Goal: Register for event/course

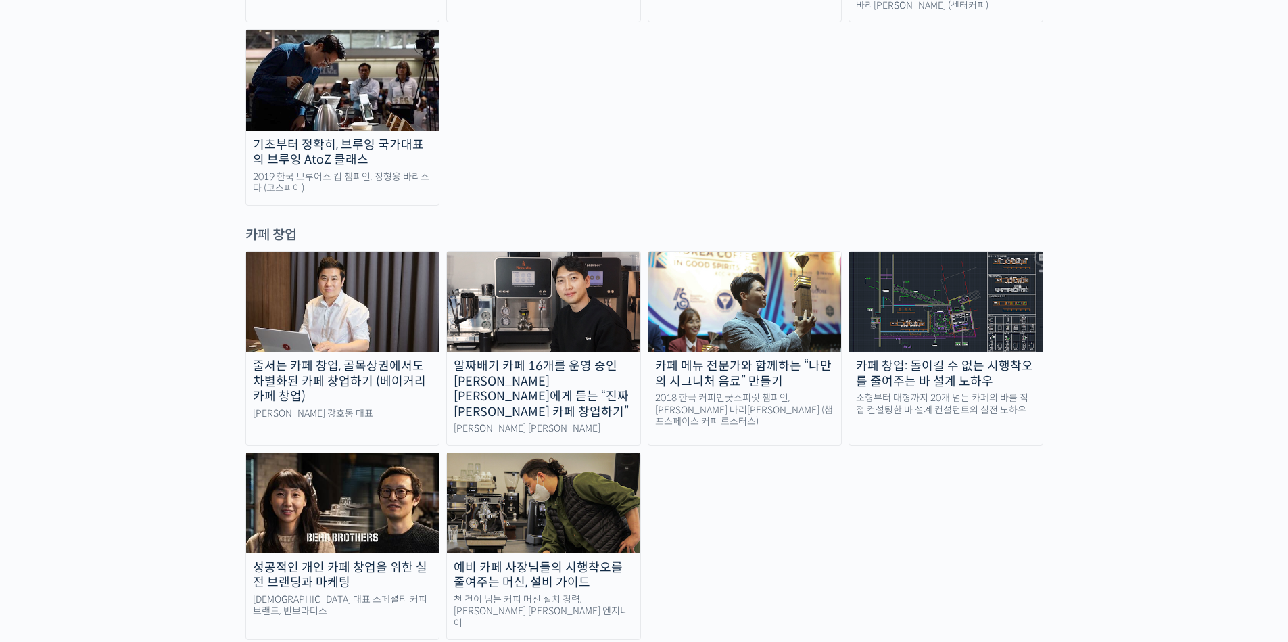
scroll to position [2515, 0]
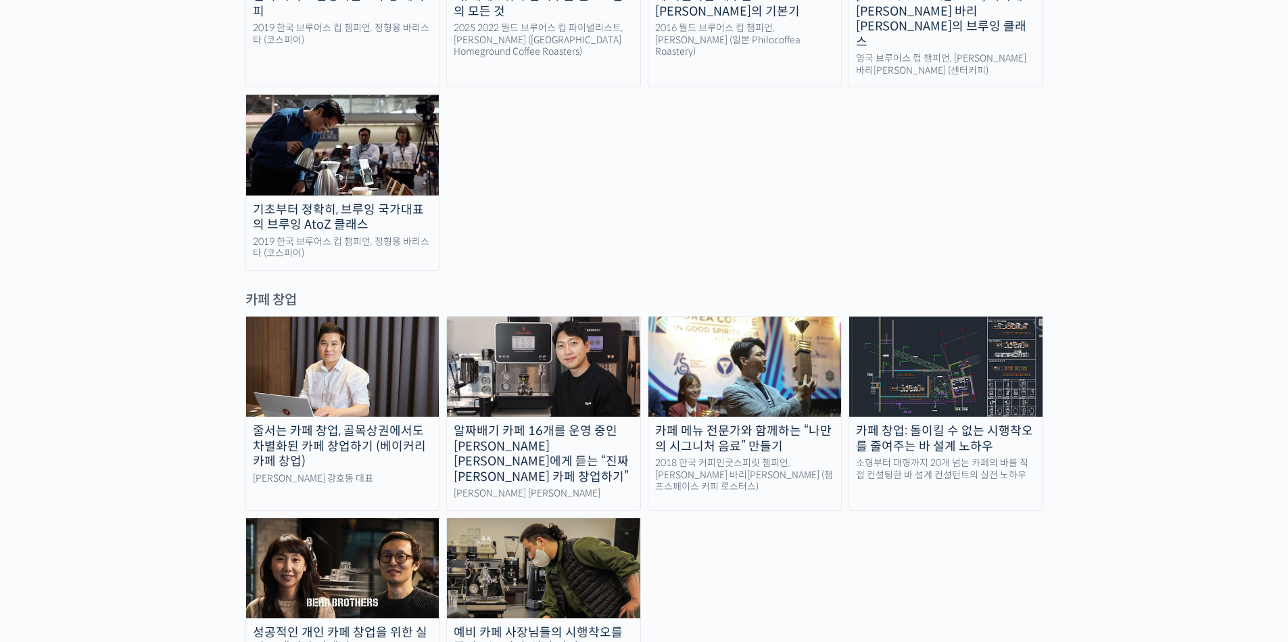
click at [236, 281] on div "랜딩 페이지 [PERSON_NAME]을 다하는 당신을 위해, 최고와 함께 만든 커피 클래스 시간과 장소에 구애받지 않고, 검증된 커리큘럼으로 …" at bounding box center [644, 50] width 1288 height 5026
click at [380, 316] on img at bounding box center [342, 366] width 193 height 100
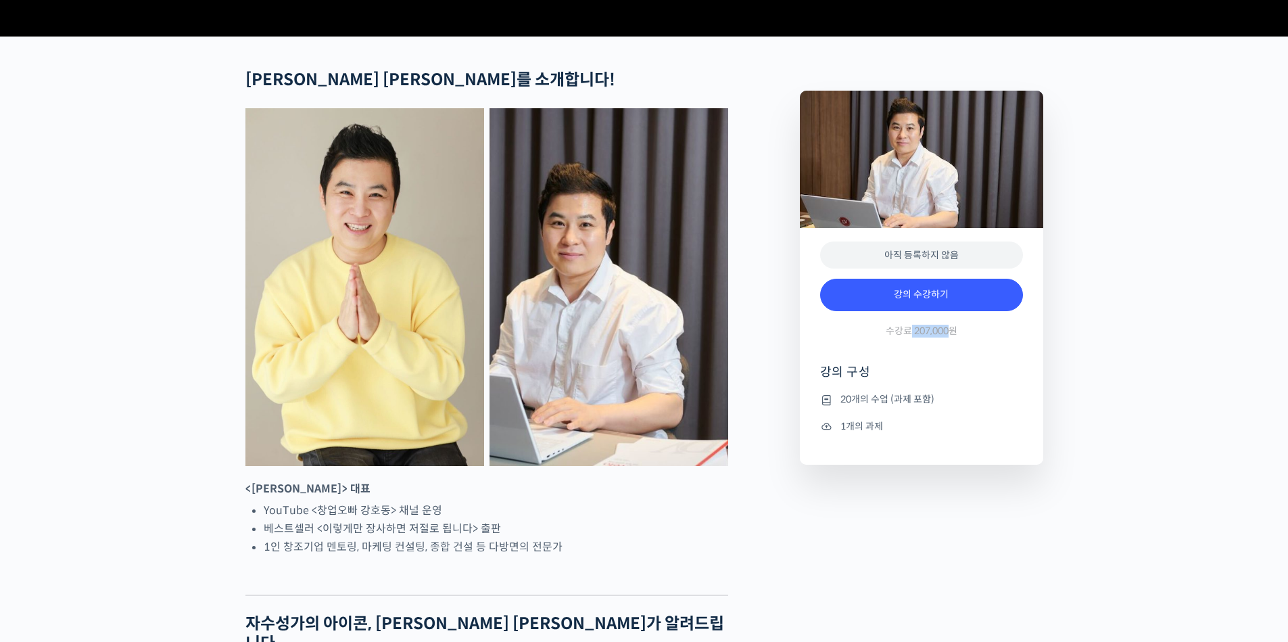
drag, startPoint x: 911, startPoint y: 381, endPoint x: 948, endPoint y: 382, distance: 36.5
click at [948, 337] on span "수강료 207,000원" at bounding box center [922, 330] width 72 height 13
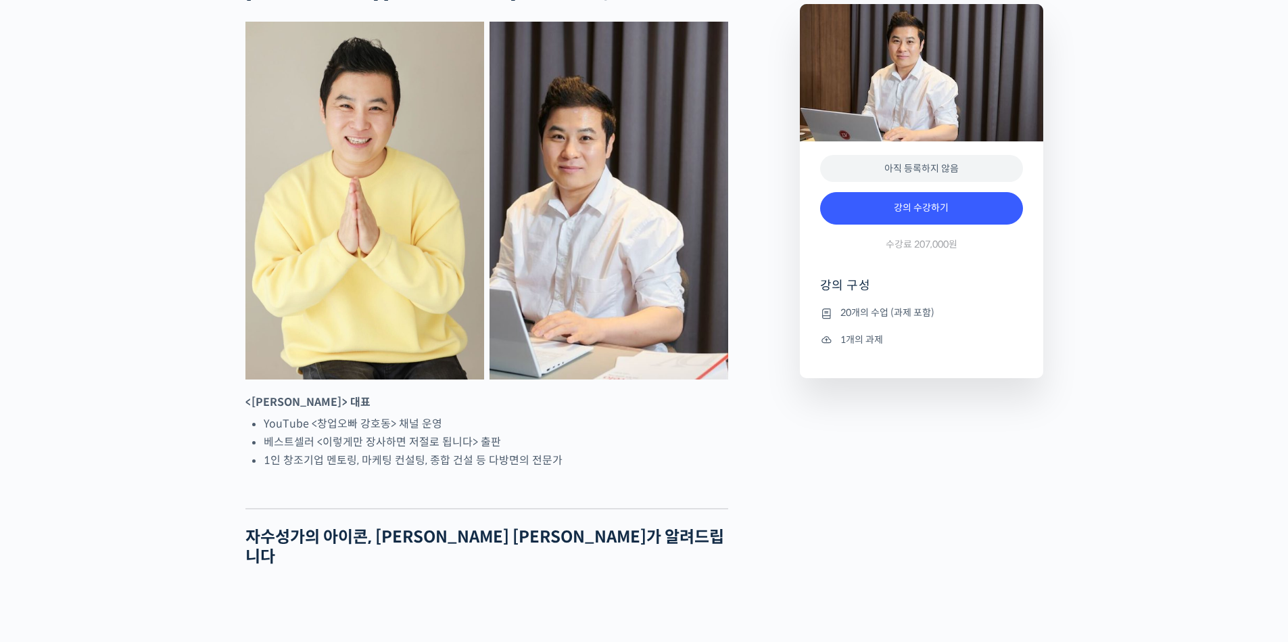
scroll to position [649, 0]
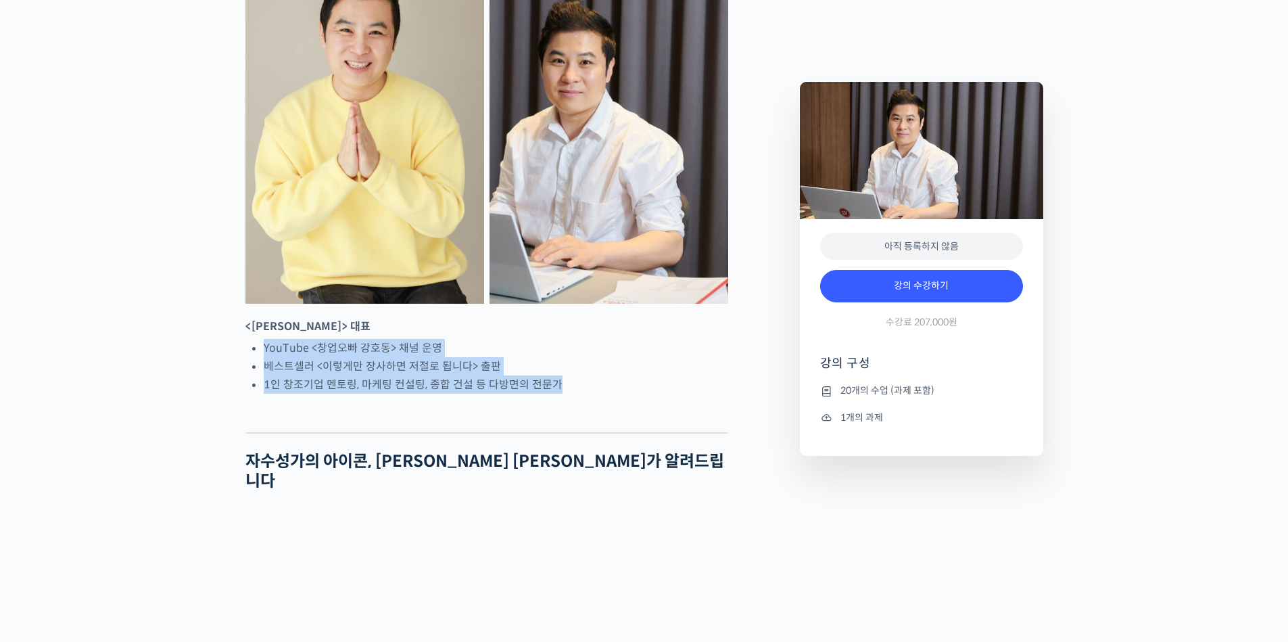
drag, startPoint x: 210, startPoint y: 390, endPoint x: 570, endPoint y: 441, distance: 363.3
click at [570, 393] on li "1인 창조기업 멘토링, 마케팅 컨설팅, 종합 건설 등 다방면의 전문가" at bounding box center [496, 384] width 464 height 18
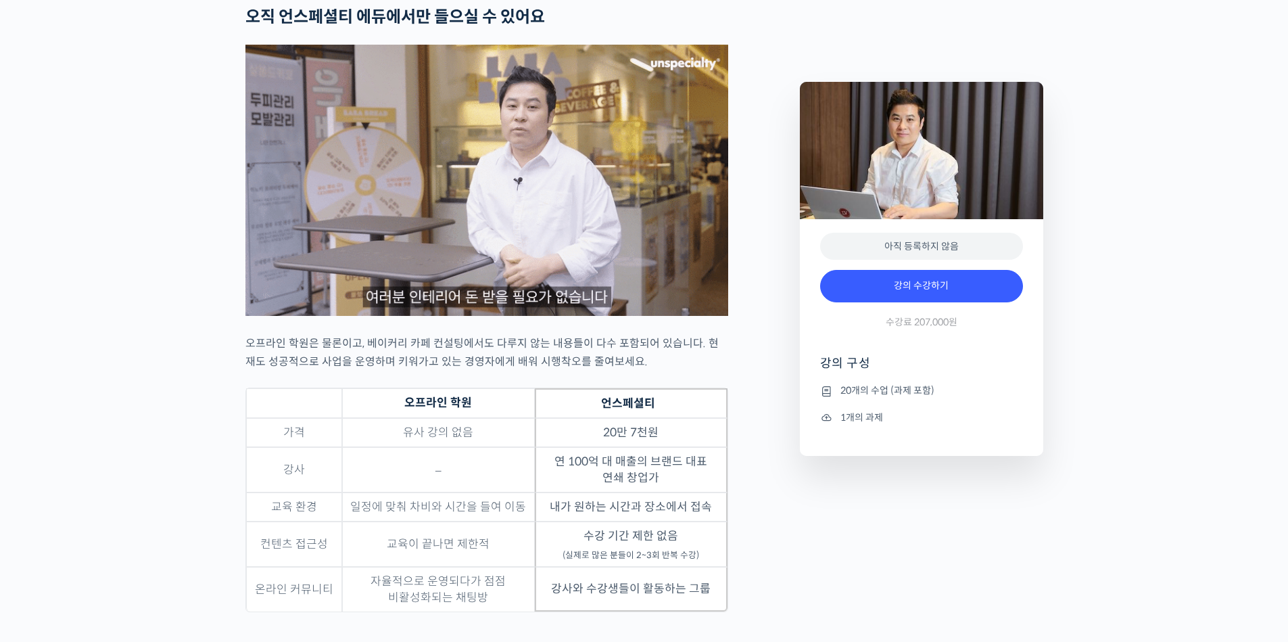
scroll to position [3569, 0]
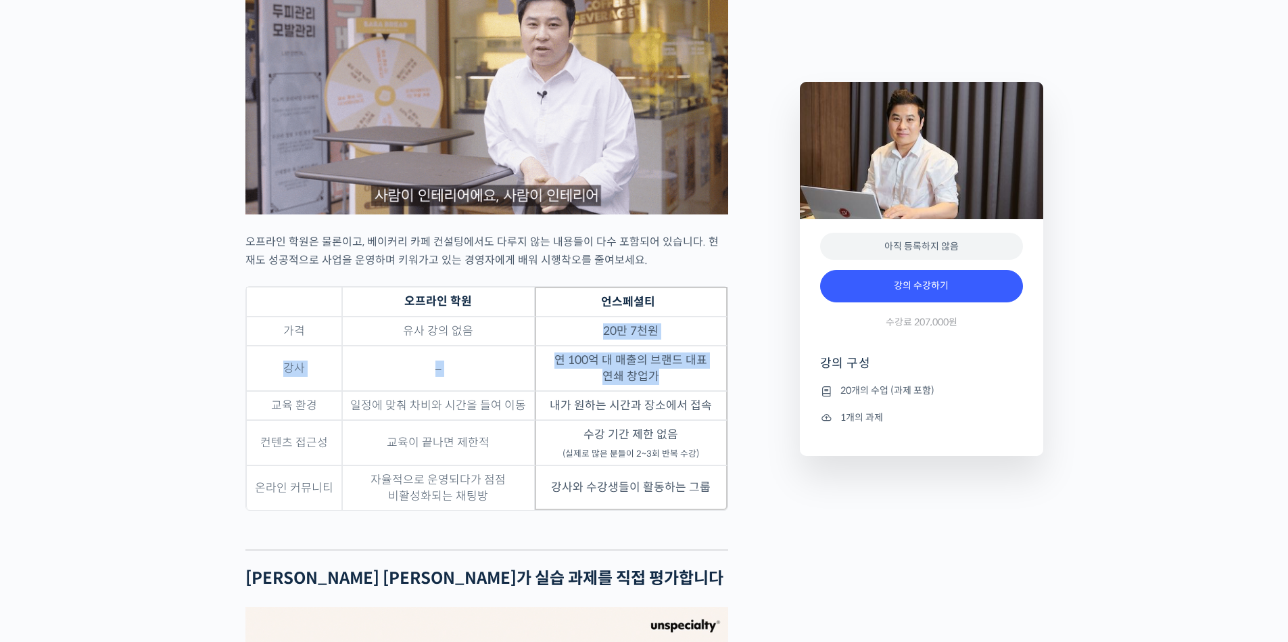
drag, startPoint x: 596, startPoint y: 349, endPoint x: 703, endPoint y: 402, distance: 120.0
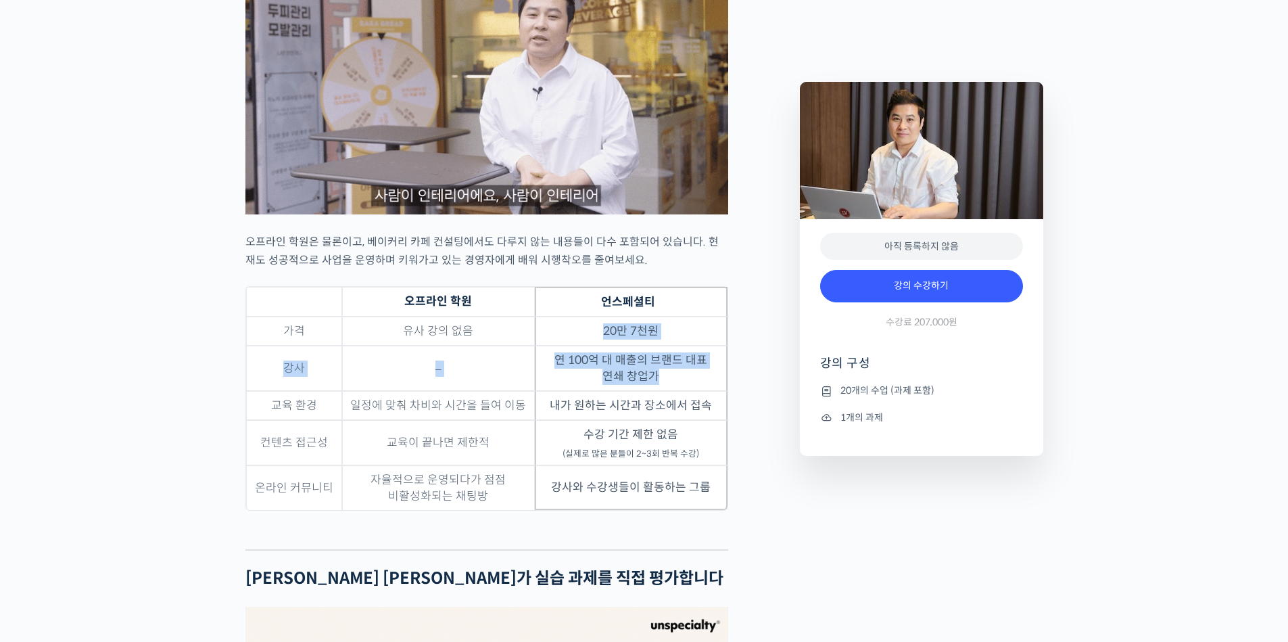
click at [703, 402] on tbody "가격 유사 강의 없음 20만 7천원 강사 – 연 100억 대 매출의 브랜드 대표 연쇄 창업가 교육 환경 일정에 맞춰 차비와 시간을 들여 이동 …" at bounding box center [486, 412] width 481 height 193
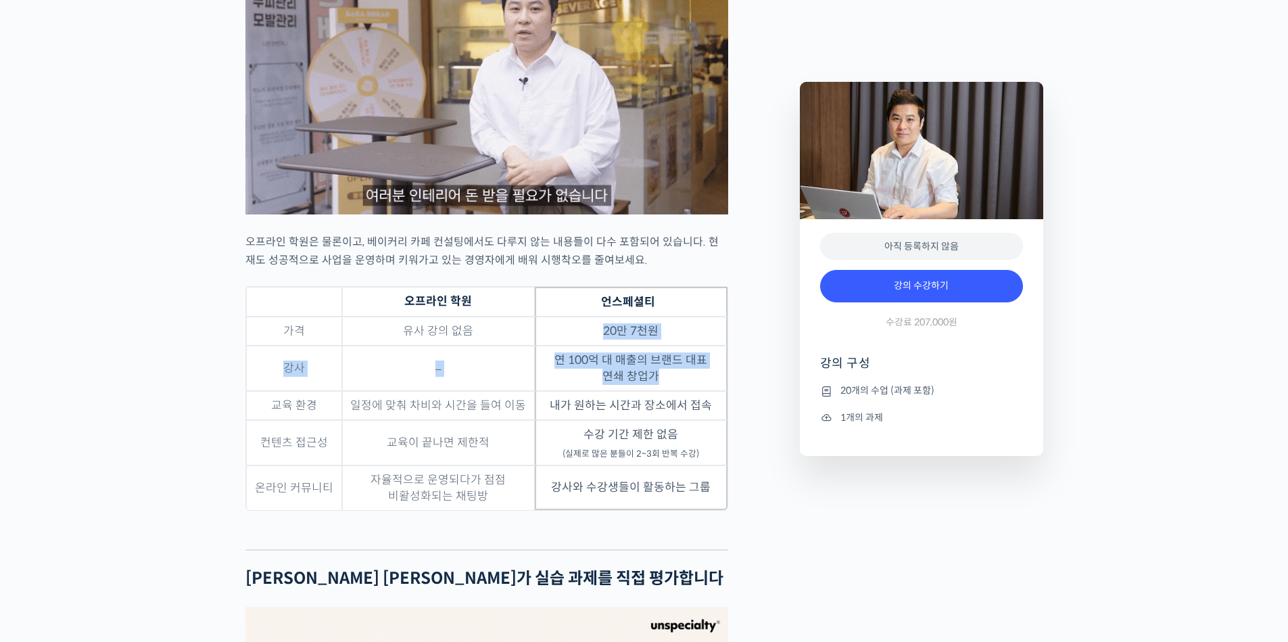
click at [703, 391] on td "연 100억 대 매출의 브랜드 대표 연쇄 창업가" at bounding box center [631, 367] width 193 height 45
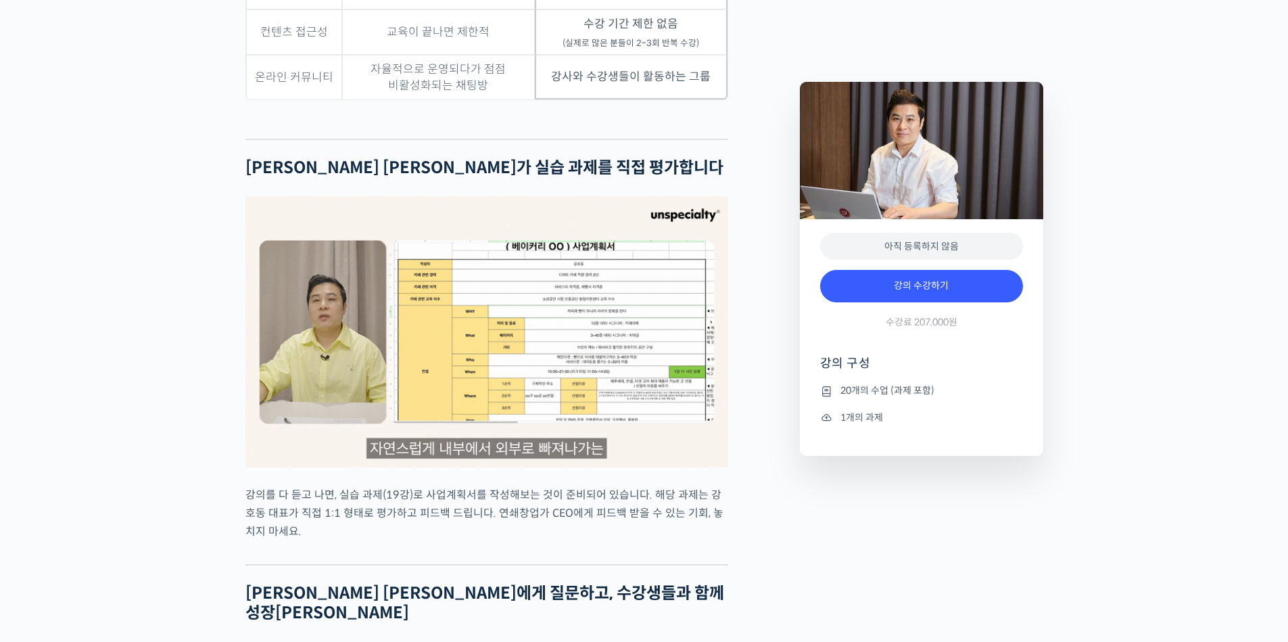
scroll to position [4056, 0]
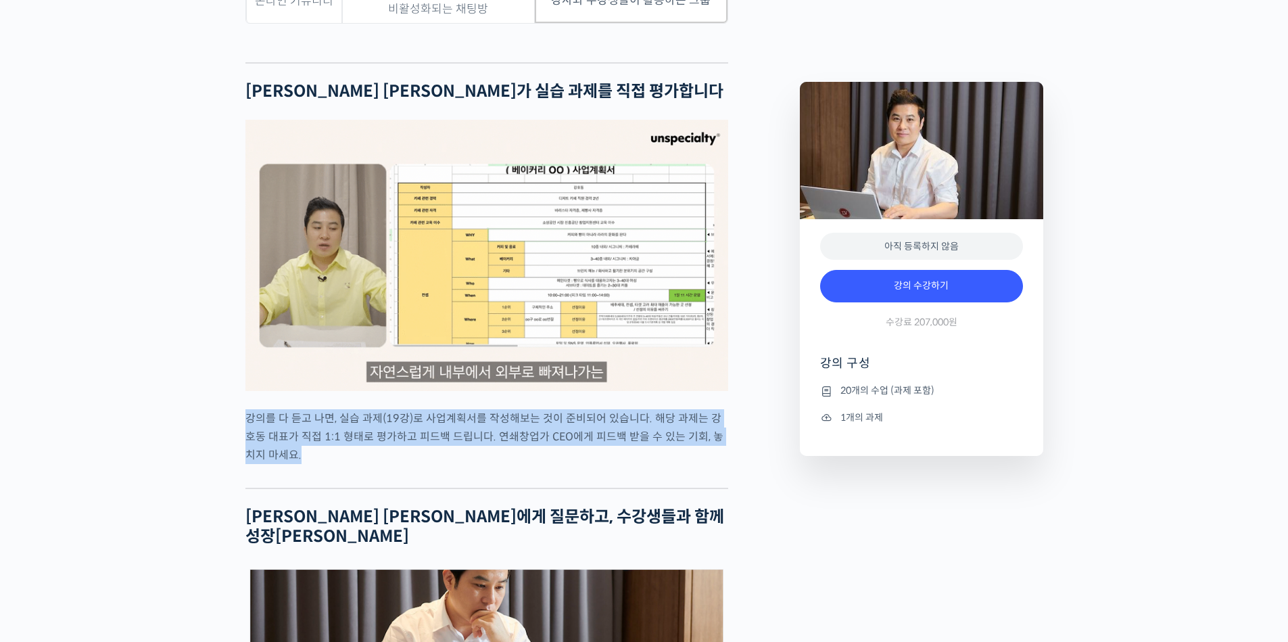
drag, startPoint x: 474, startPoint y: 436, endPoint x: 708, endPoint y: 461, distance: 235.9
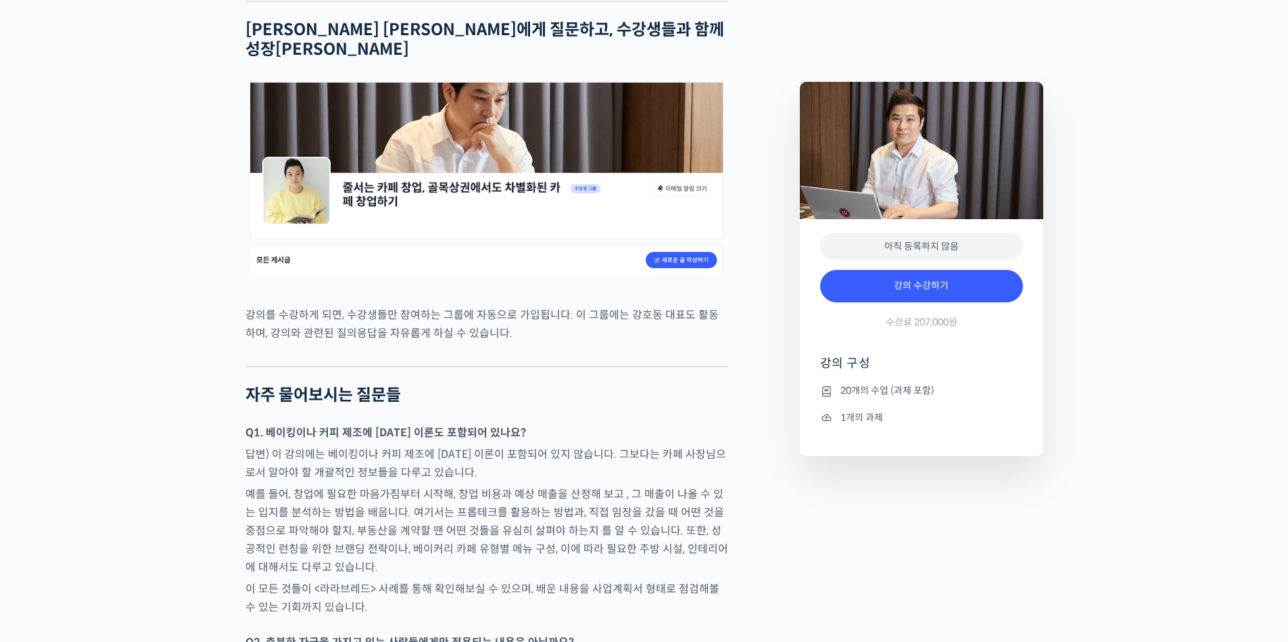
click at [707, 450] on p "답변) 이 강의에는 베이킹이나 커피 제조에 [DATE] 이론이 포함되어 있지 않습니다. 그보다는 카페 사장님으로서 알아야 할 개괄적인 정보들을…" at bounding box center [486, 463] width 483 height 37
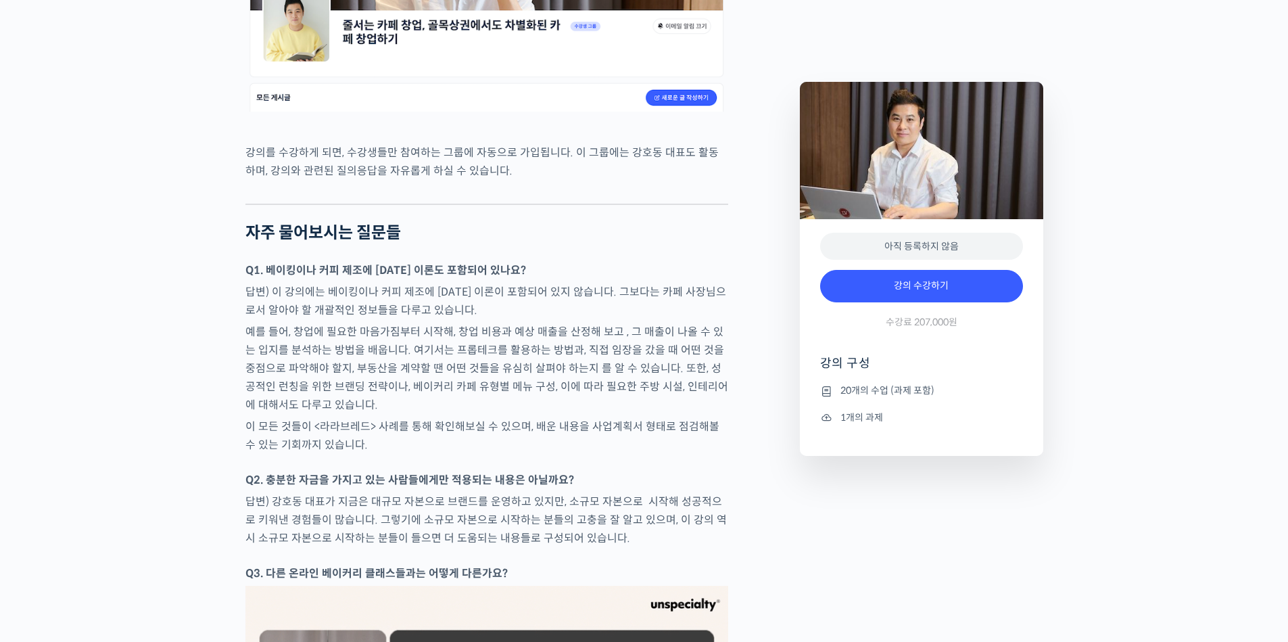
click at [707, 457] on div at bounding box center [486, 464] width 483 height 14
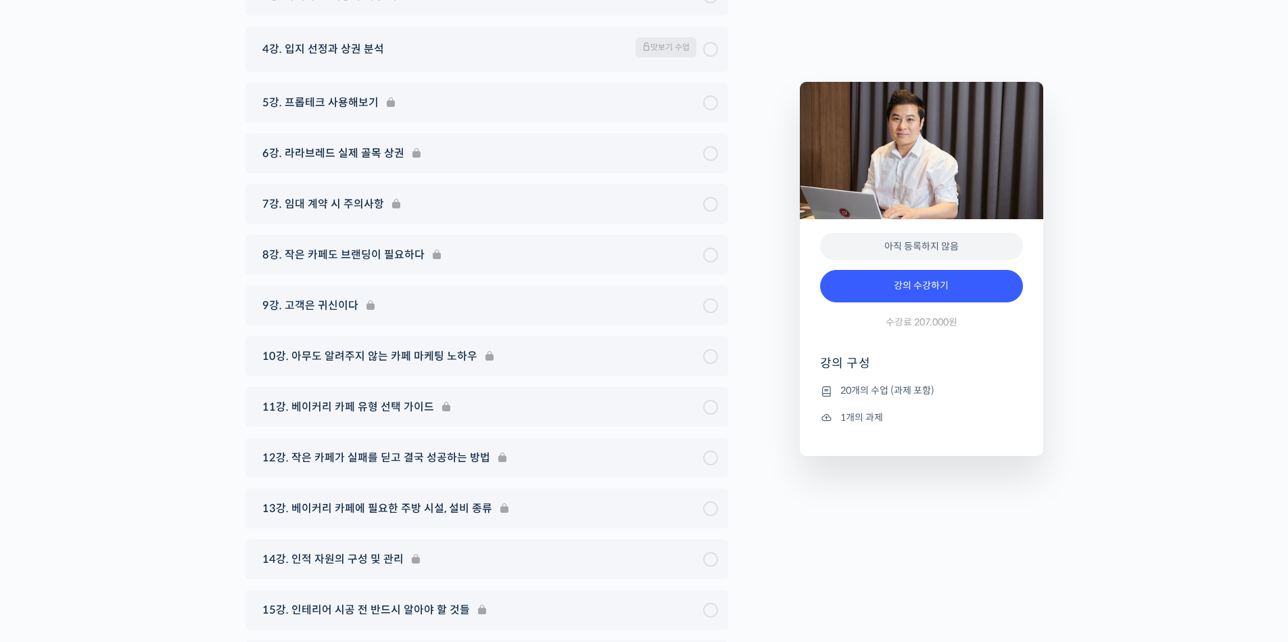
scroll to position [6409, 0]
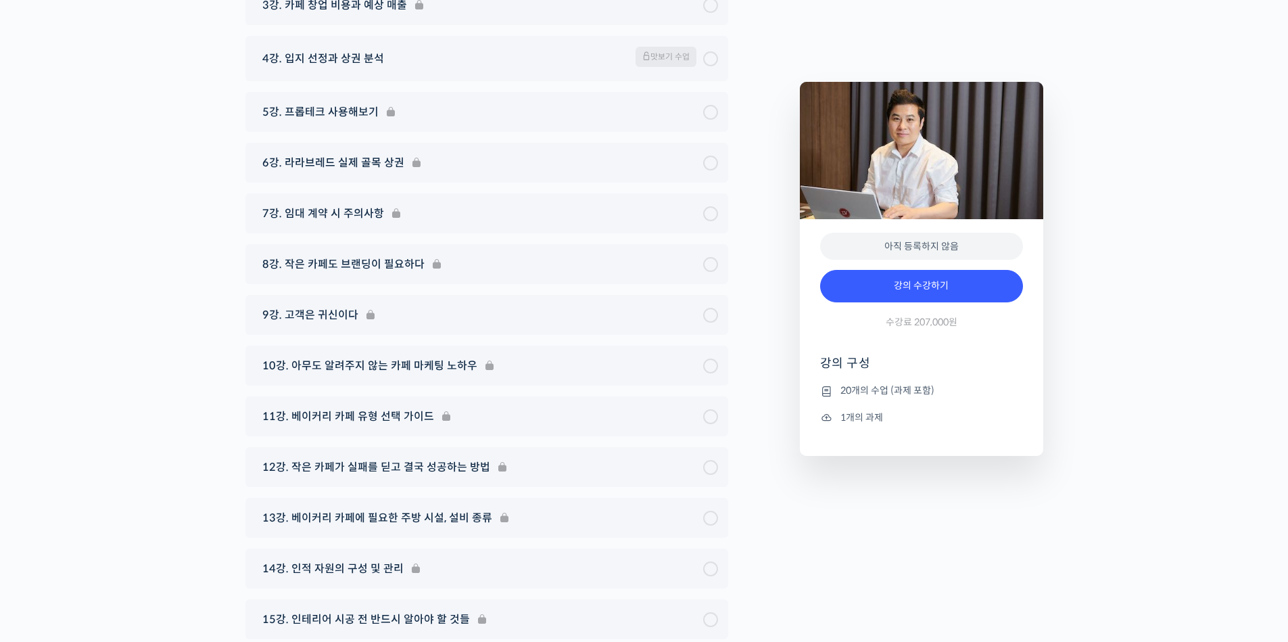
drag, startPoint x: 1182, startPoint y: 519, endPoint x: 1243, endPoint y: 56, distance: 466.5
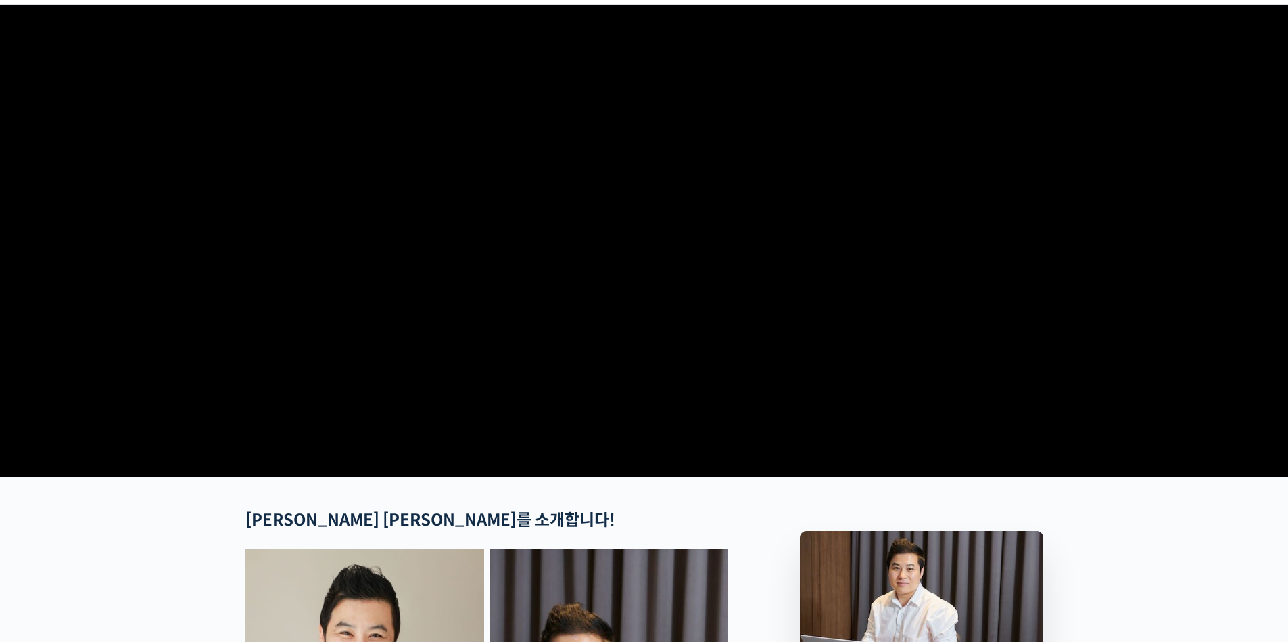
scroll to position [0, 0]
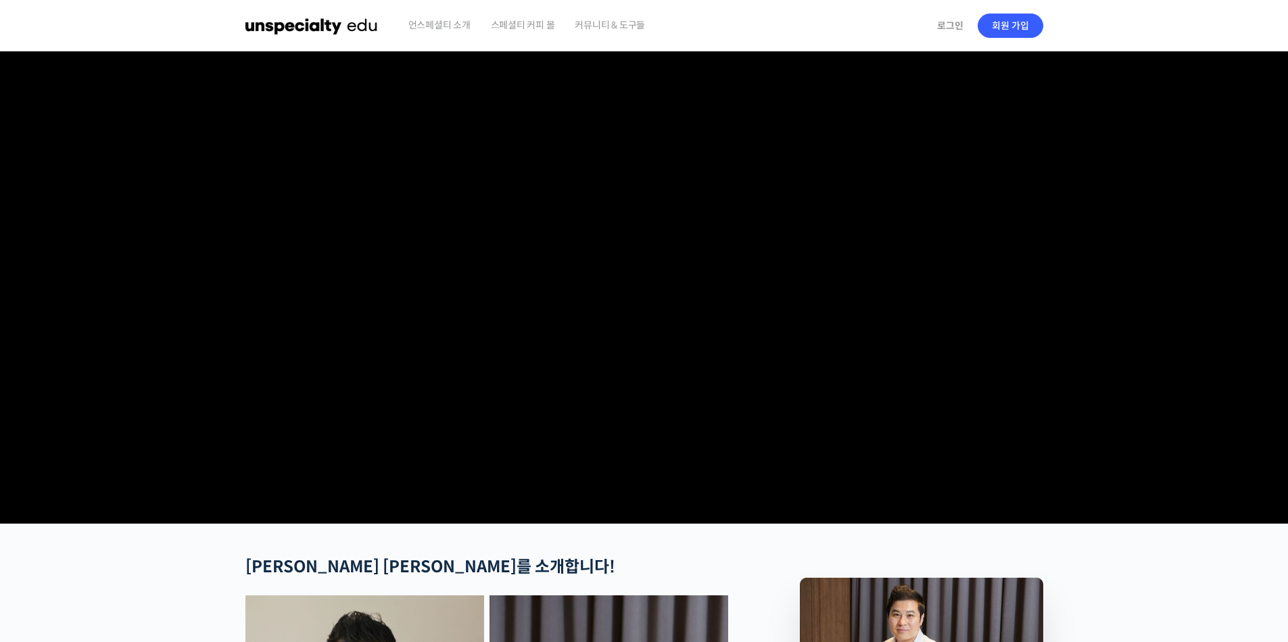
click at [308, 37] on img at bounding box center [311, 25] width 132 height 41
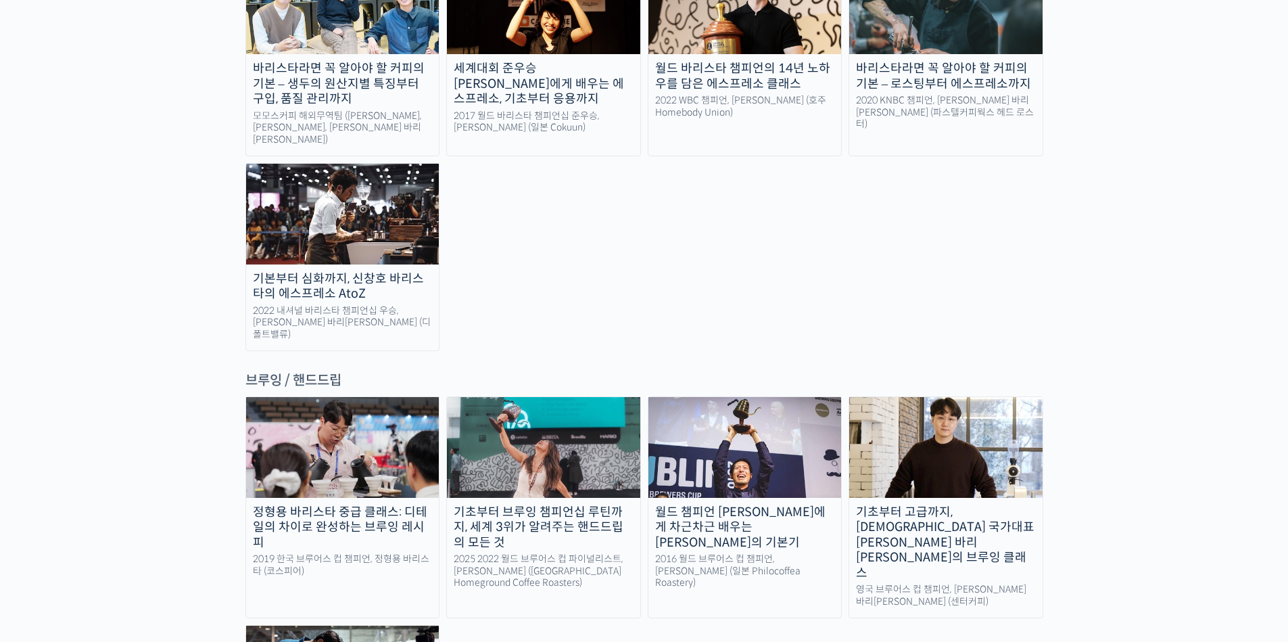
scroll to position [2028, 0]
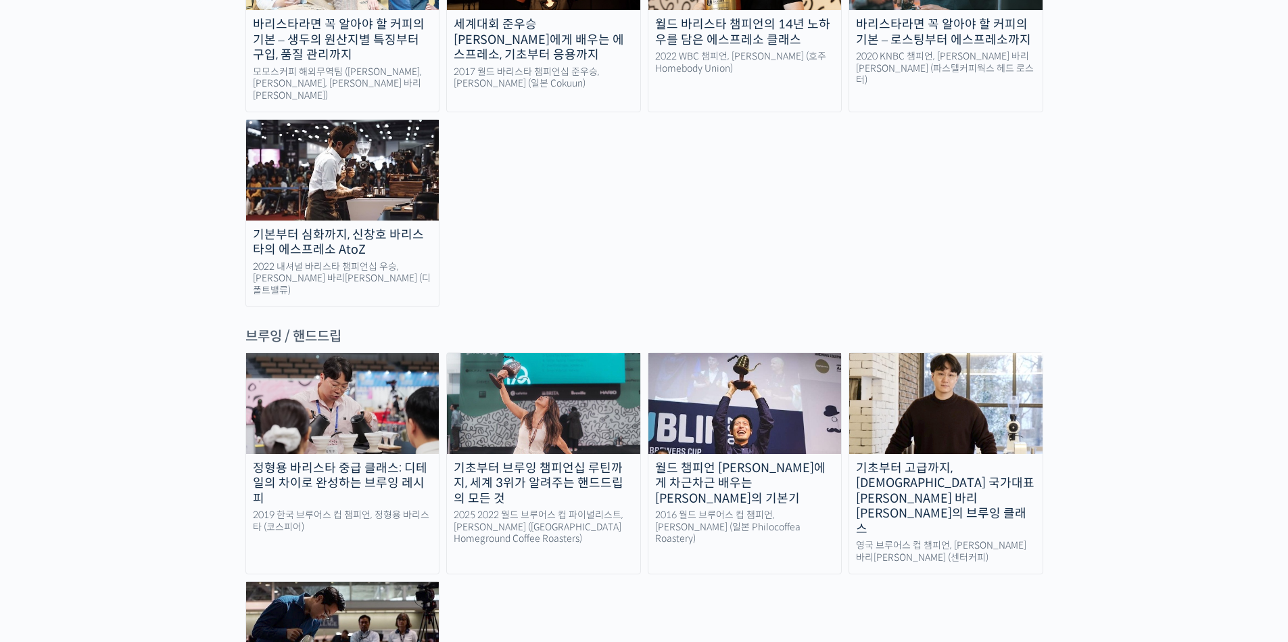
click at [748, 521] on div "정형용 바리스타 중급 클래스: 디테일의 차이로 완성하는 브루잉 레시피 2019 한국 브루어스 컵 챔피언, 정형용 바리스타 (코스피어) 기초부터…" at bounding box center [644, 554] width 798 height 404
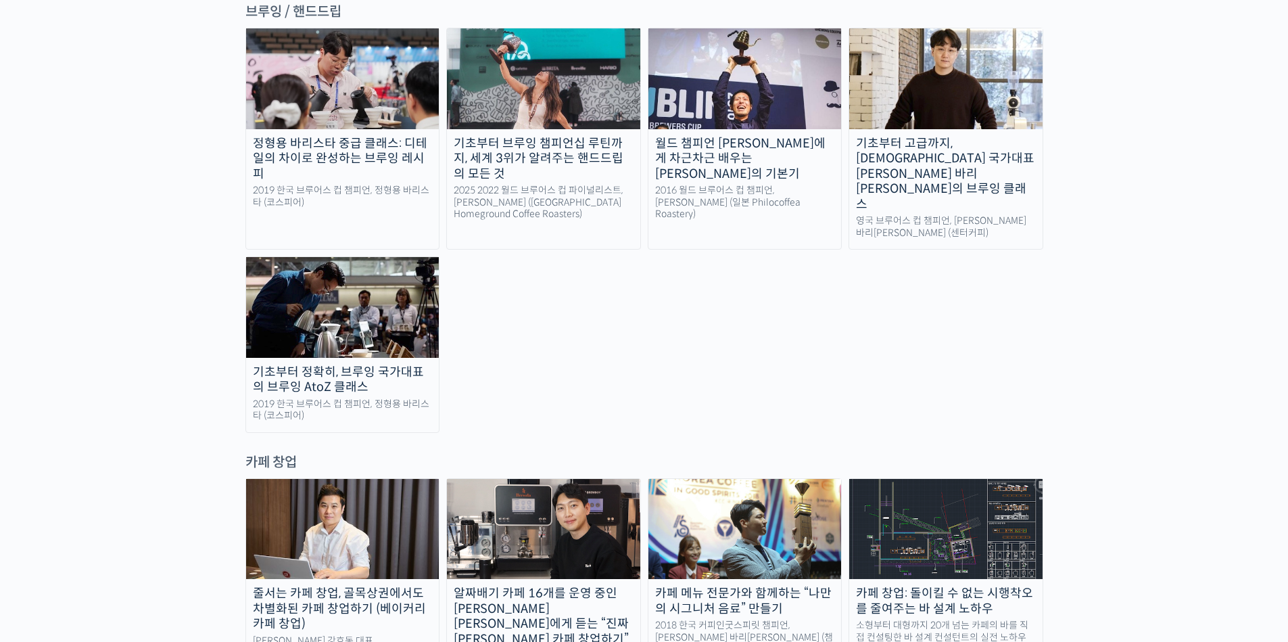
click at [145, 257] on div "랜딩 페이지 최선을 다하는 당신을 위해, 최고와 함께 만든 커피 클래스 시간과 장소에 구애받지 않고, 검증된 커리큘럼으로 주성현 로스터님 Be…" at bounding box center [644, 212] width 1288 height 5026
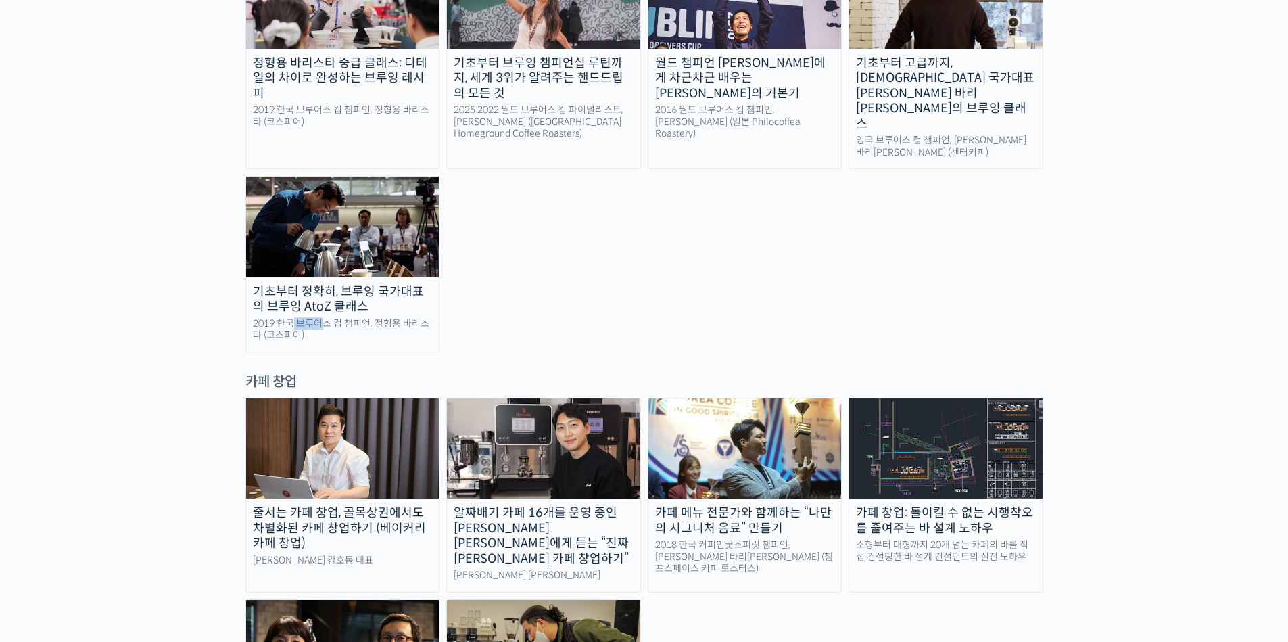
scroll to position [2515, 0]
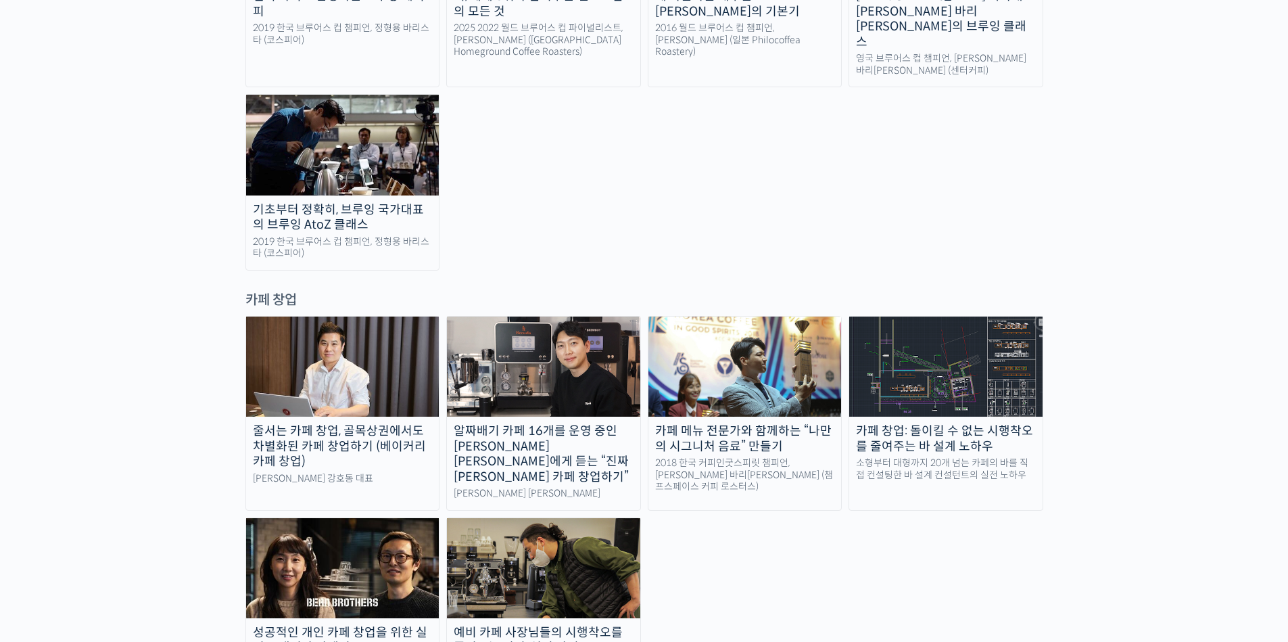
click at [173, 257] on div "랜딩 페이지 최선을 다하는 당신을 위해, 최고와 함께 만든 커피 클래스 시간과 장소에 구애받지 않고, 검증된 커리큘럼으로 주성현 로스터님 Be…" at bounding box center [644, 50] width 1288 height 5026
click at [1084, 447] on div "랜딩 페이지 최선을 다하는 당신을 위해, 최고와 함께 만든 커피 클래스 시간과 장소에 구애받지 않고, 검증된 커리큘럼으로 주성현 로스터님 Be…" at bounding box center [644, 50] width 1288 height 5026
click at [950, 423] on div "카페 창업: 돌이킬 수 없는 시행착오를 줄여주는 바 설계 노하우" at bounding box center [945, 438] width 193 height 30
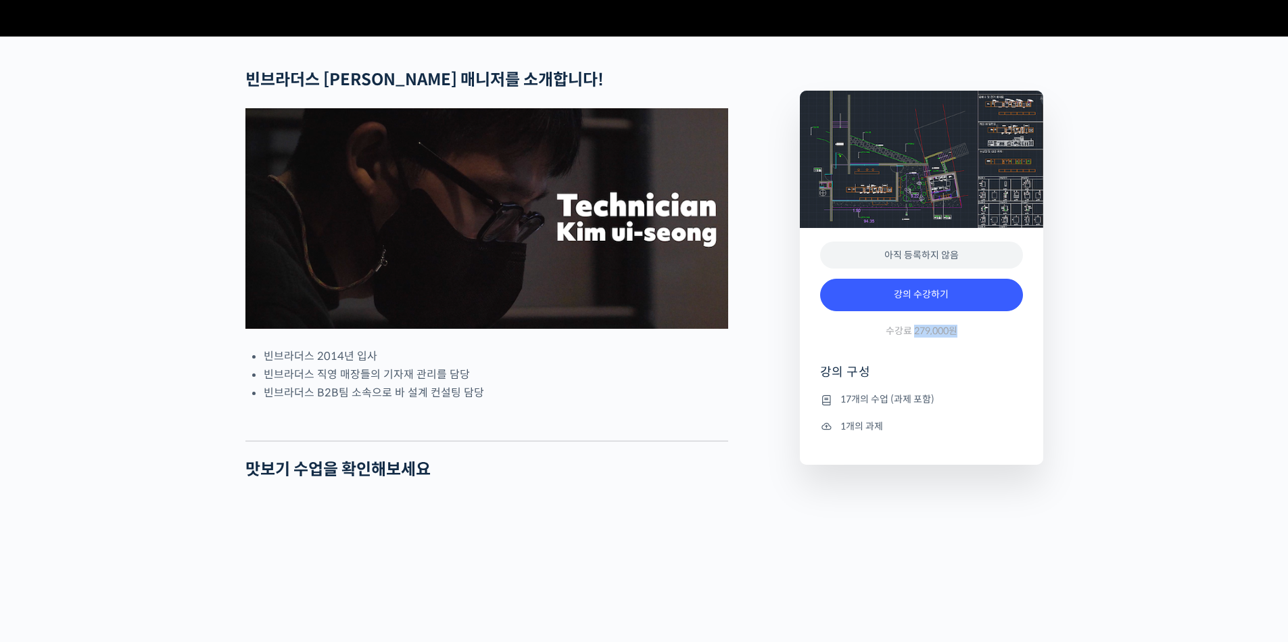
drag, startPoint x: 913, startPoint y: 382, endPoint x: 1013, endPoint y: 375, distance: 100.3
click at [1013, 350] on div "강의 수강하기 수강료 279,000원" at bounding box center [921, 311] width 203 height 78
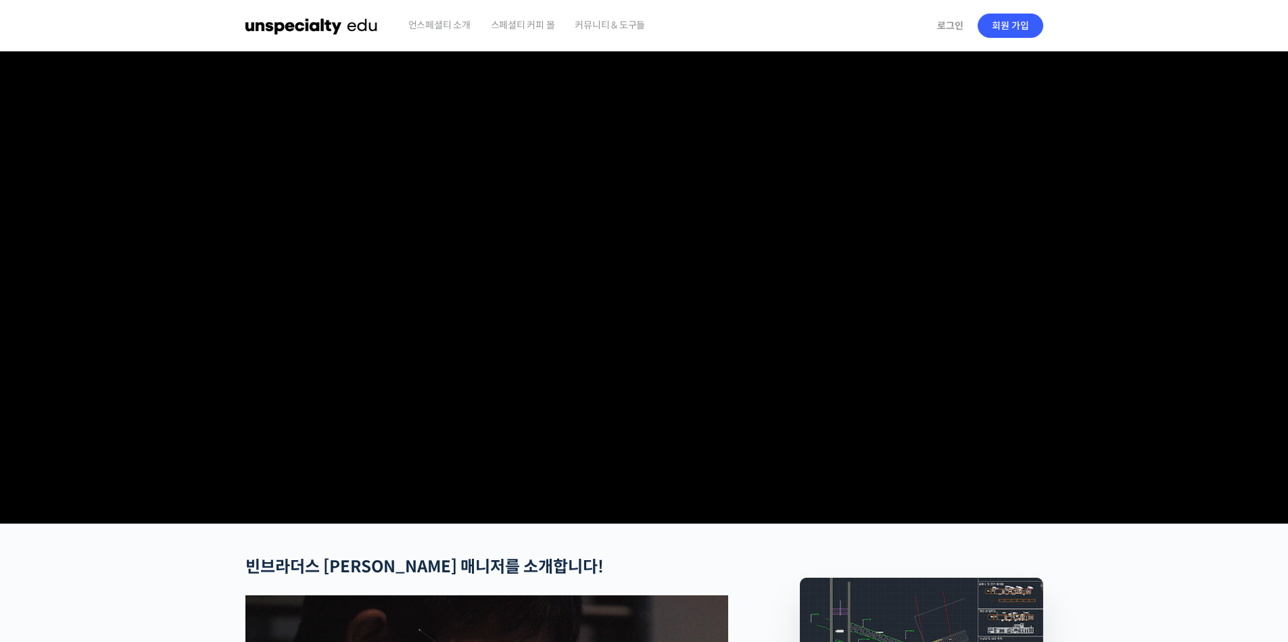
click at [630, 26] on span "커뮤니티 & 도구들" at bounding box center [610, 24] width 70 height 51
